Goal: Download file/media: Obtain a digital file from the website

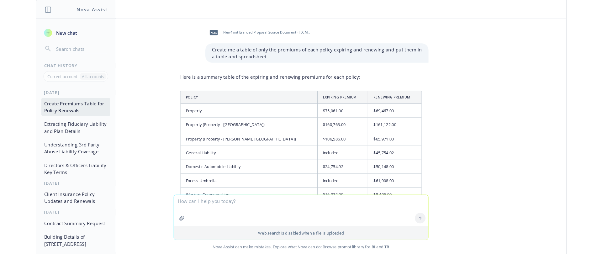
scroll to position [181, 0]
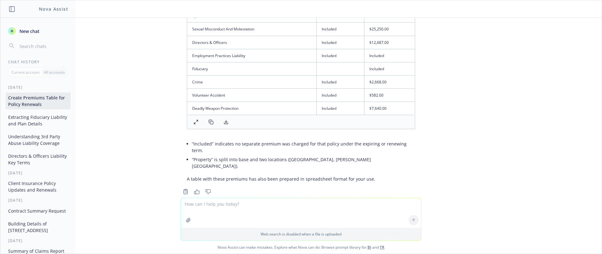
click at [93, 47] on div "xlsx Newfront Branded Proposal Source Document - SF Zen [DATE].xlsx Create me a…" at bounding box center [300, 108] width 601 height 180
